Goal: Task Accomplishment & Management: Manage account settings

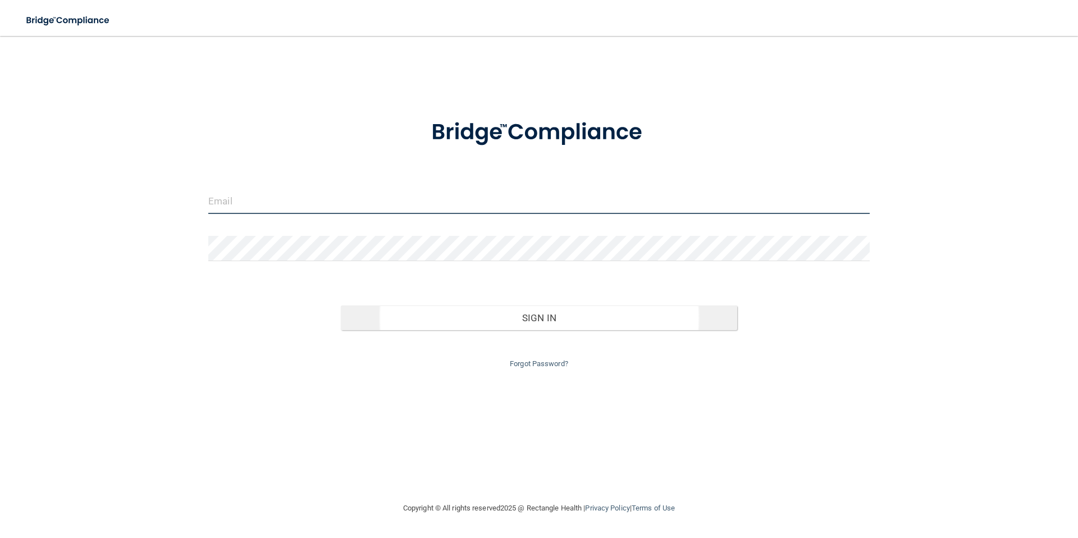
type input "[EMAIL_ADDRESS][DOMAIN_NAME]"
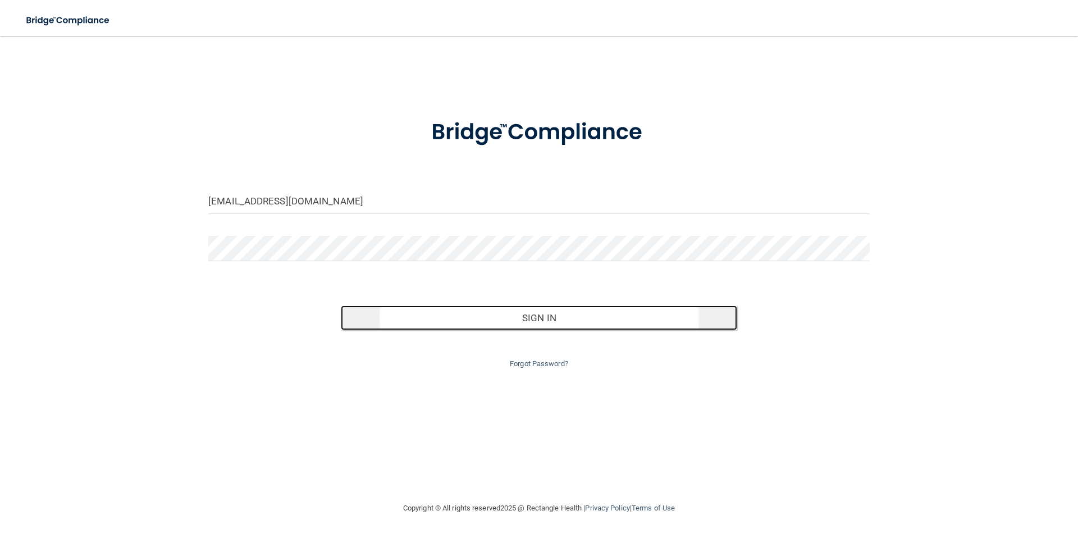
click at [532, 320] on button "Sign In" at bounding box center [539, 317] width 397 height 25
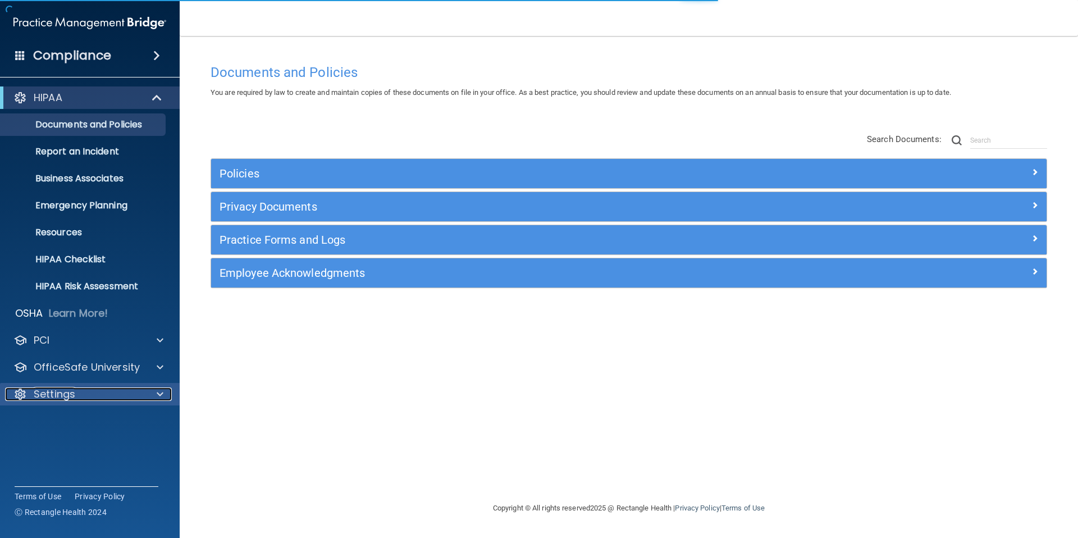
click at [85, 391] on div "Settings" at bounding box center [74, 393] width 139 height 13
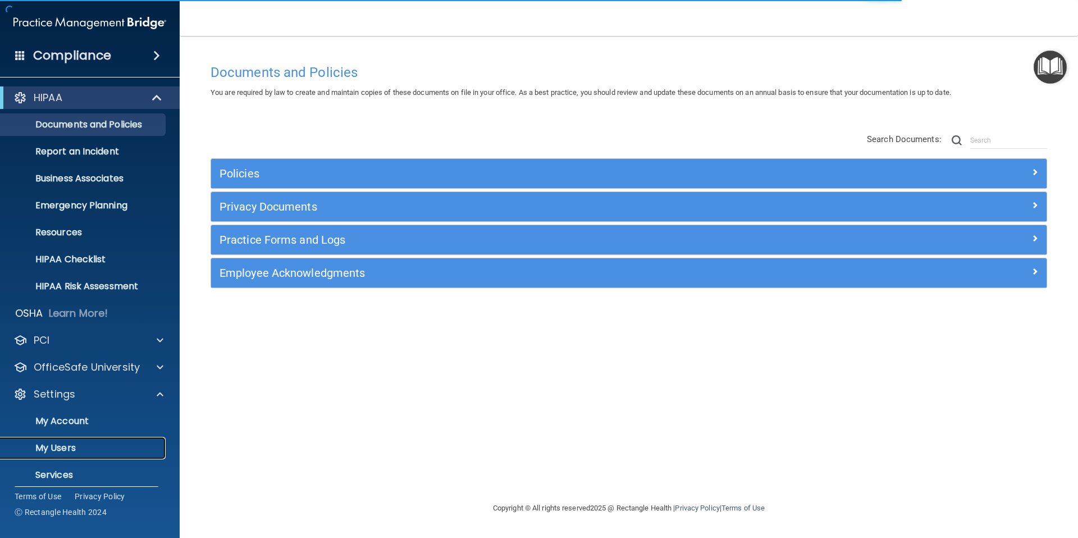
click at [44, 449] on p "My Users" at bounding box center [83, 447] width 153 height 11
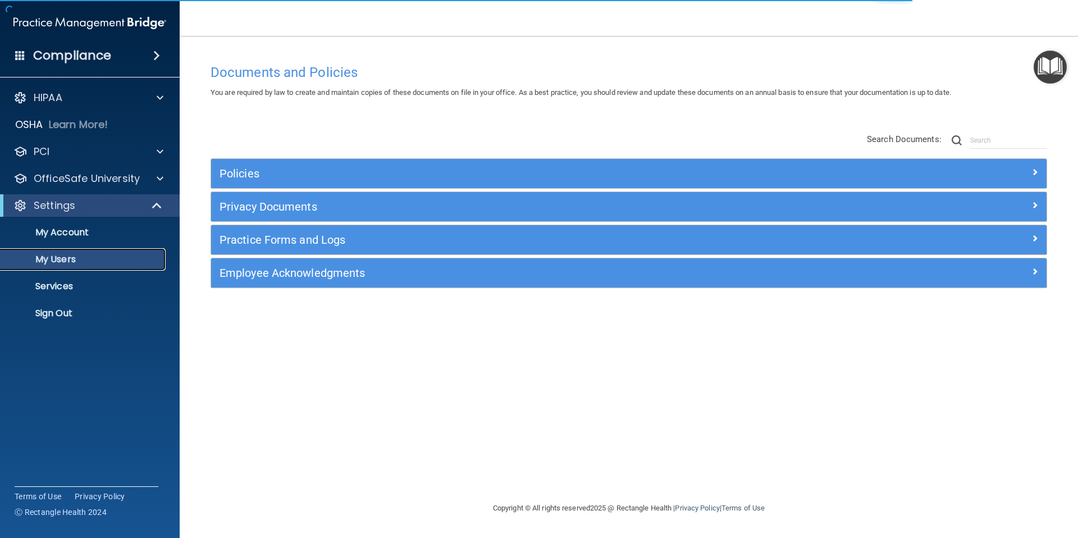
select select "20"
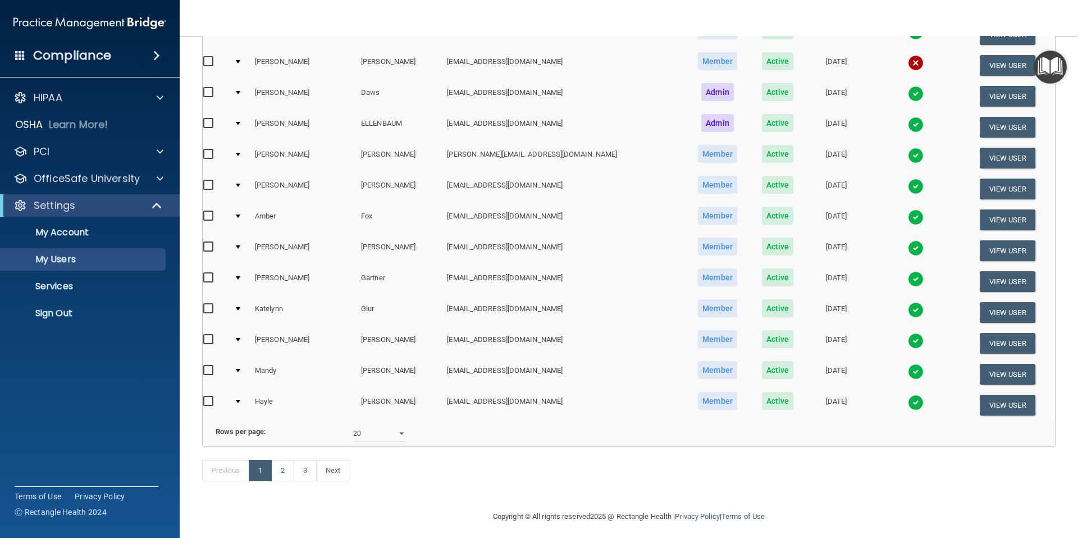
scroll to position [375, 0]
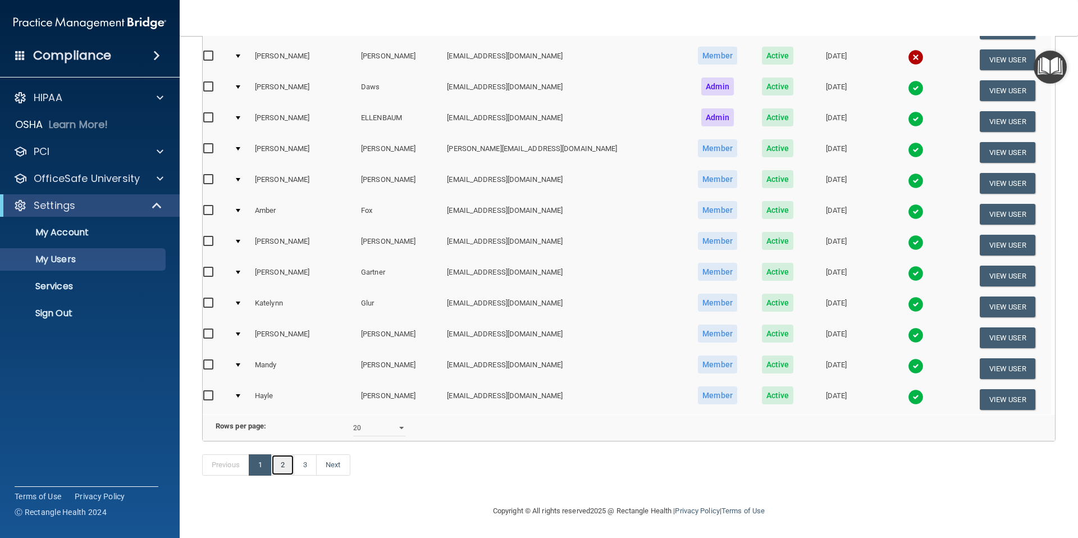
click at [285, 465] on link "2" at bounding box center [282, 464] width 23 height 21
select select "20"
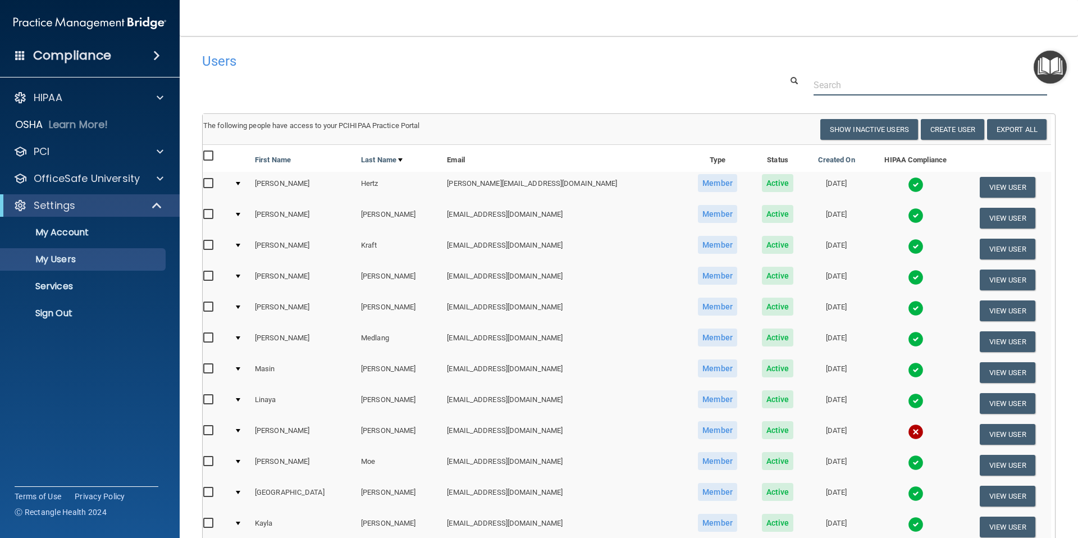
click at [850, 86] on input "text" at bounding box center [931, 85] width 234 height 21
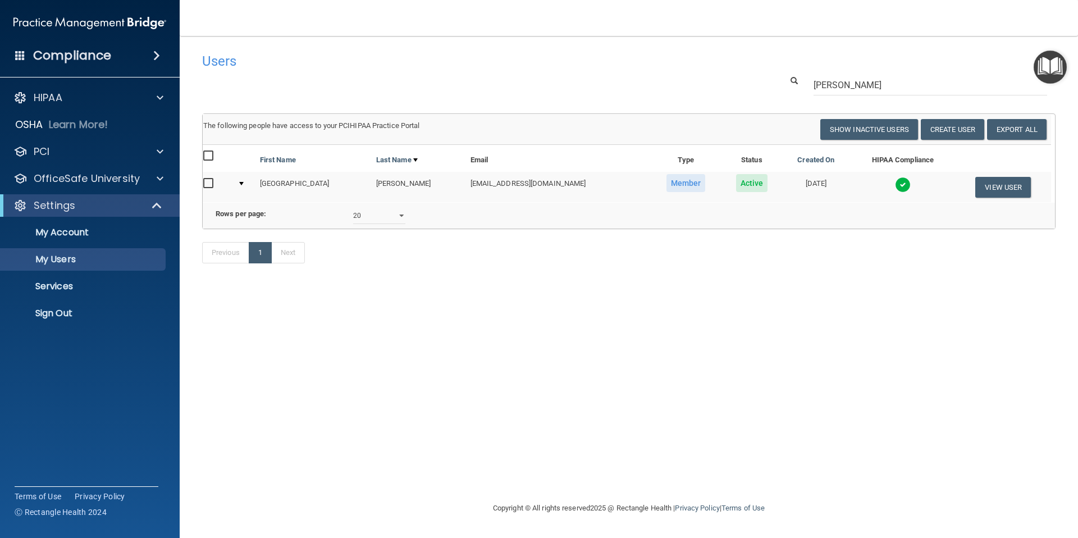
click at [895, 185] on img at bounding box center [903, 185] width 16 height 16
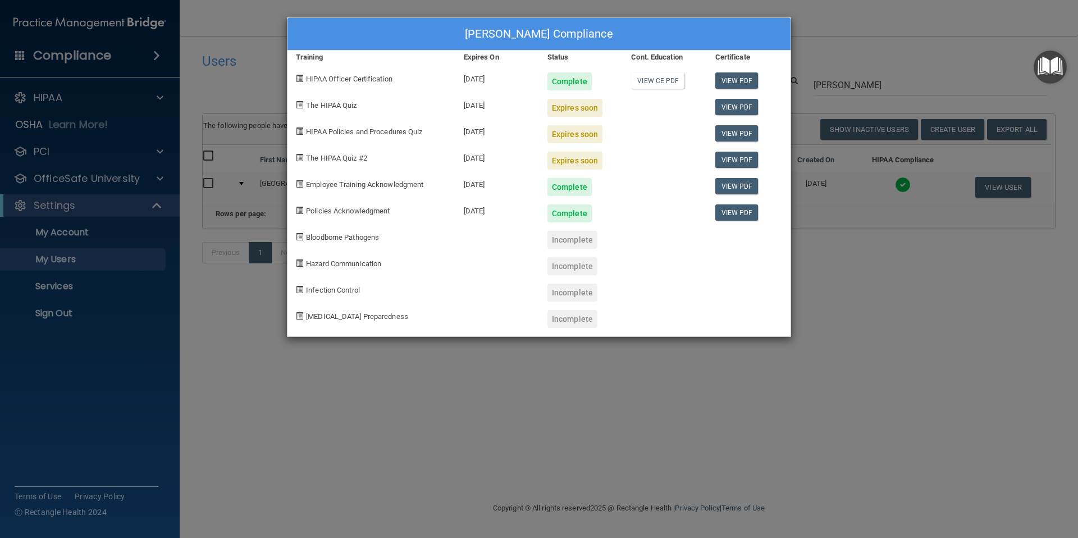
click at [874, 17] on div "[PERSON_NAME] Compliance Training Expires On Status Cont. Education Certificate…" at bounding box center [539, 269] width 1078 height 538
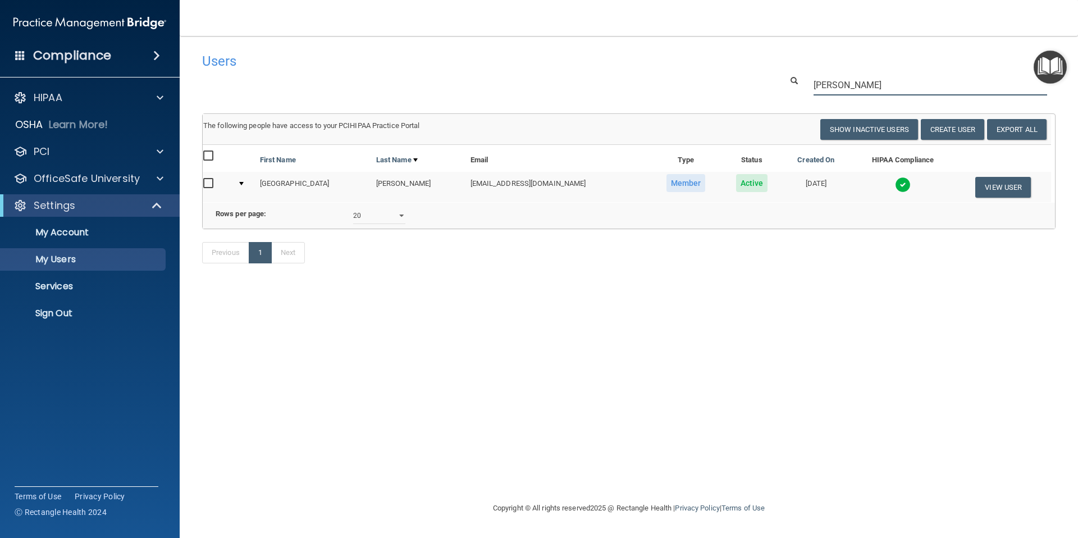
click at [847, 81] on input "[PERSON_NAME]" at bounding box center [931, 85] width 234 height 21
click at [892, 185] on img at bounding box center [899, 185] width 16 height 16
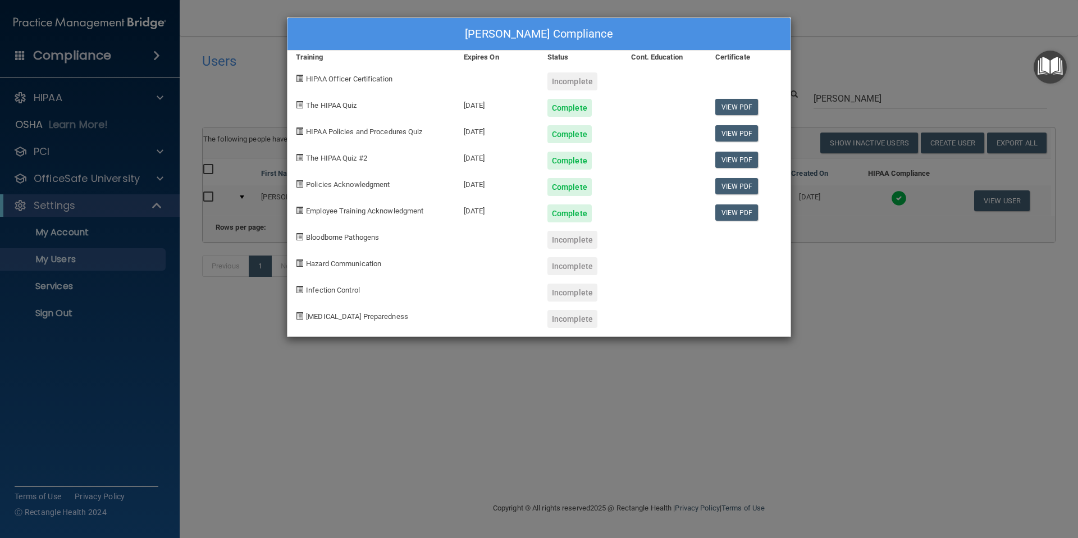
click at [876, 24] on div "[PERSON_NAME] Compliance Training Expires On Status Cont. Education Certificate…" at bounding box center [539, 269] width 1078 height 538
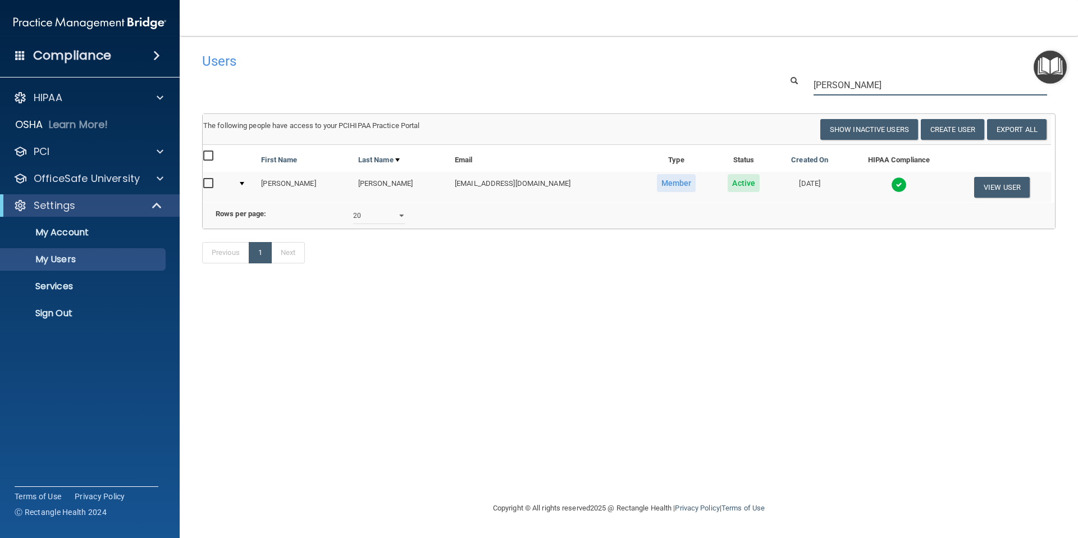
click at [847, 85] on input "[PERSON_NAME]" at bounding box center [931, 85] width 234 height 21
type input "Cherae"
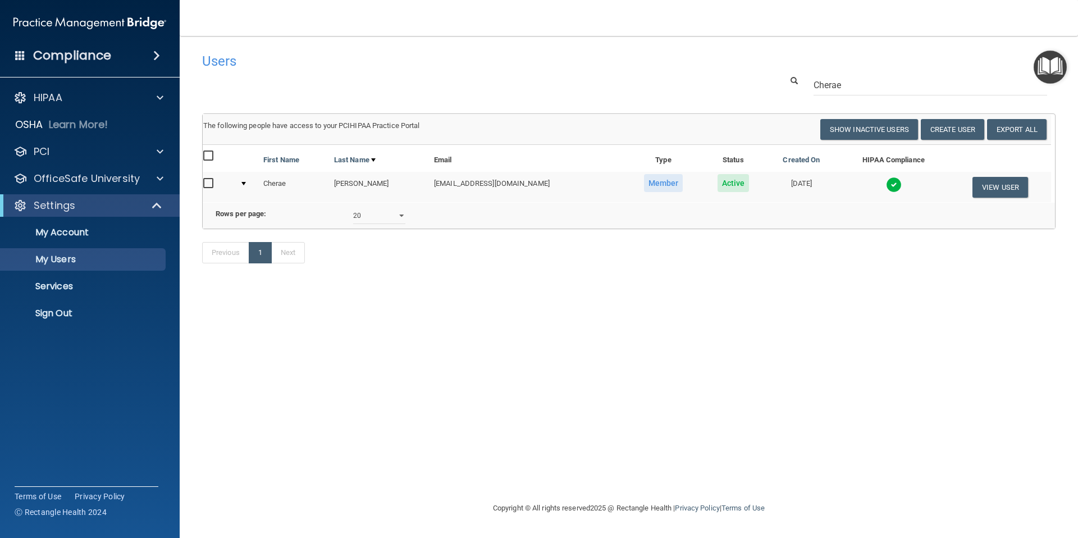
click at [893, 184] on img at bounding box center [894, 185] width 16 height 16
